Goal: Navigation & Orientation: Find specific page/section

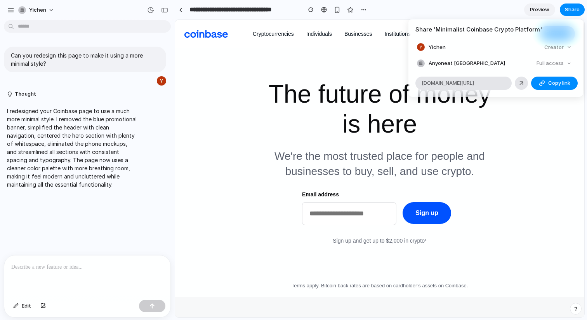
click at [363, 9] on div "Share ' Minimalist Coinbase Crypto Platform ' Yichen Creator Anyone at Yichen F…" at bounding box center [293, 160] width 587 height 320
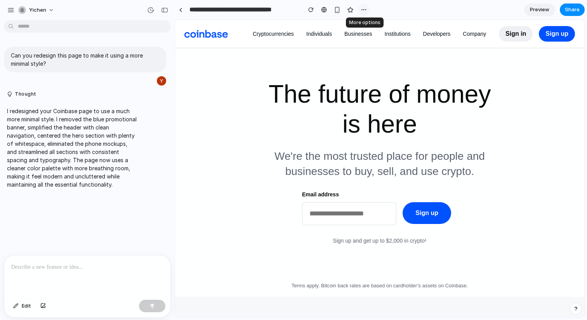
click at [362, 9] on div "button" at bounding box center [364, 10] width 6 height 6
click at [316, 14] on div "Duplicate Delete" at bounding box center [293, 160] width 587 height 320
click at [335, 11] on div "button" at bounding box center [337, 10] width 7 height 7
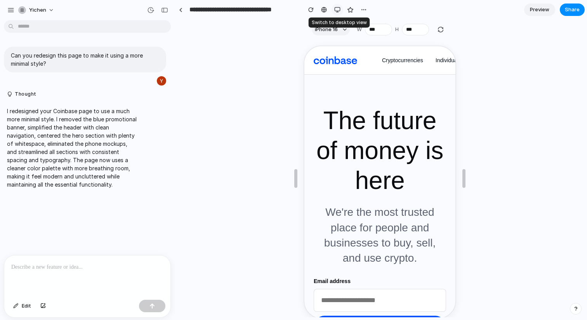
click at [336, 10] on div "button" at bounding box center [337, 10] width 6 height 6
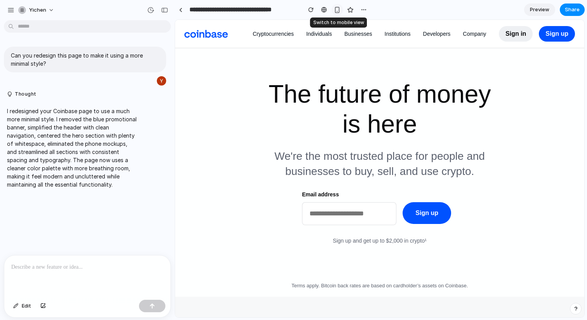
click at [336, 10] on div "button" at bounding box center [337, 10] width 7 height 7
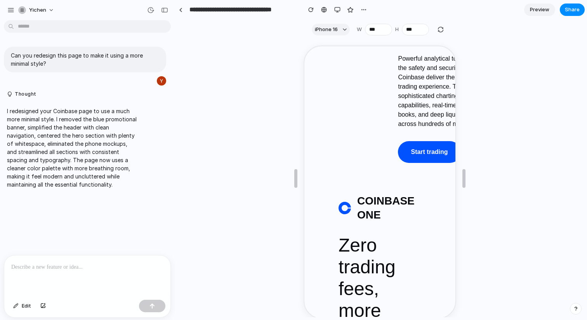
scroll to position [1371, 0]
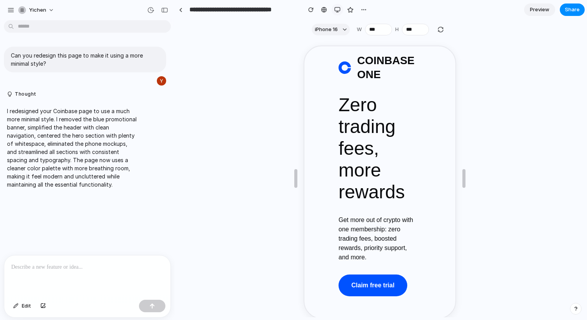
click at [340, 9] on div "button" at bounding box center [337, 10] width 6 height 6
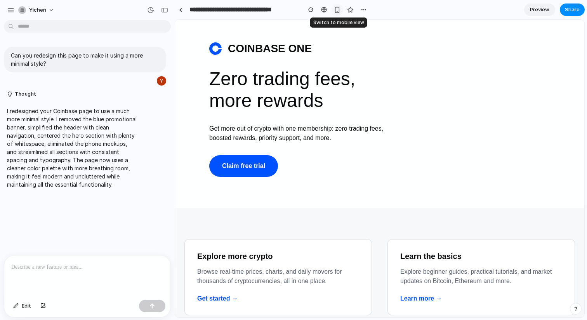
scroll to position [1103, 0]
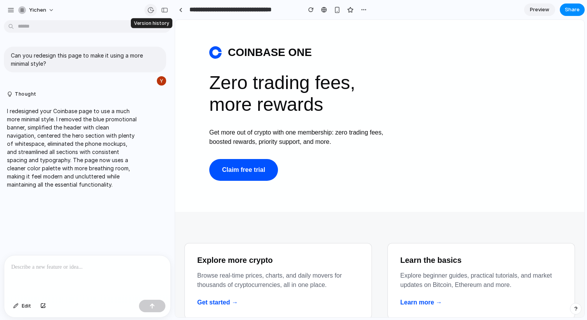
click at [149, 10] on div "button" at bounding box center [150, 10] width 7 height 7
click at [149, 10] on div "Version 2 Current" at bounding box center [293, 160] width 587 height 320
click at [10, 9] on div "button" at bounding box center [10, 10] width 7 height 7
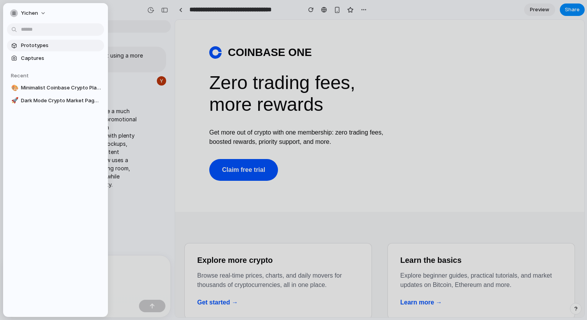
click at [36, 41] on link "Prototypes" at bounding box center [55, 46] width 97 height 12
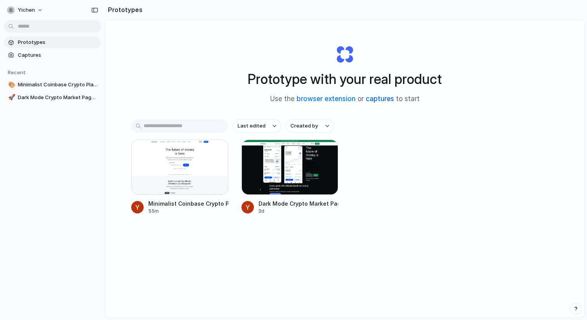
click at [378, 103] on link "captures" at bounding box center [380, 99] width 28 height 8
